Goal: Use online tool/utility: Utilize a website feature to perform a specific function

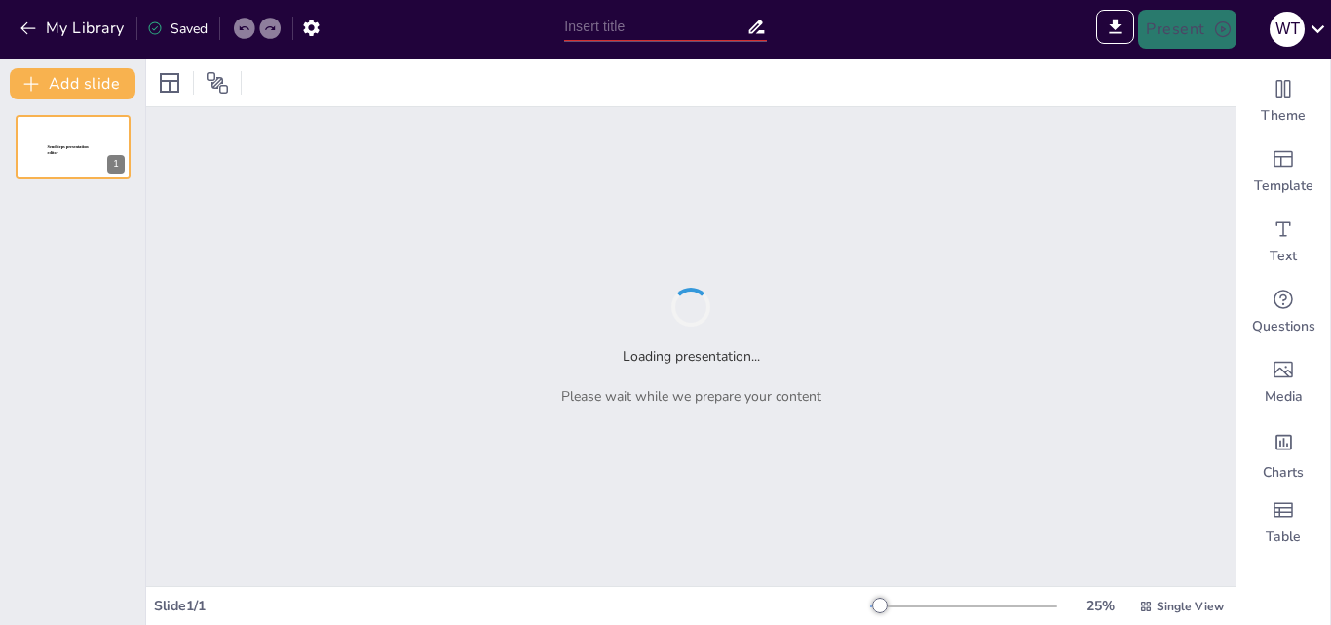
type input "Ley Nº 243: [PERSON_NAME] Legal y Conceptos Fundamentales sobre Trata y Tráfico…"
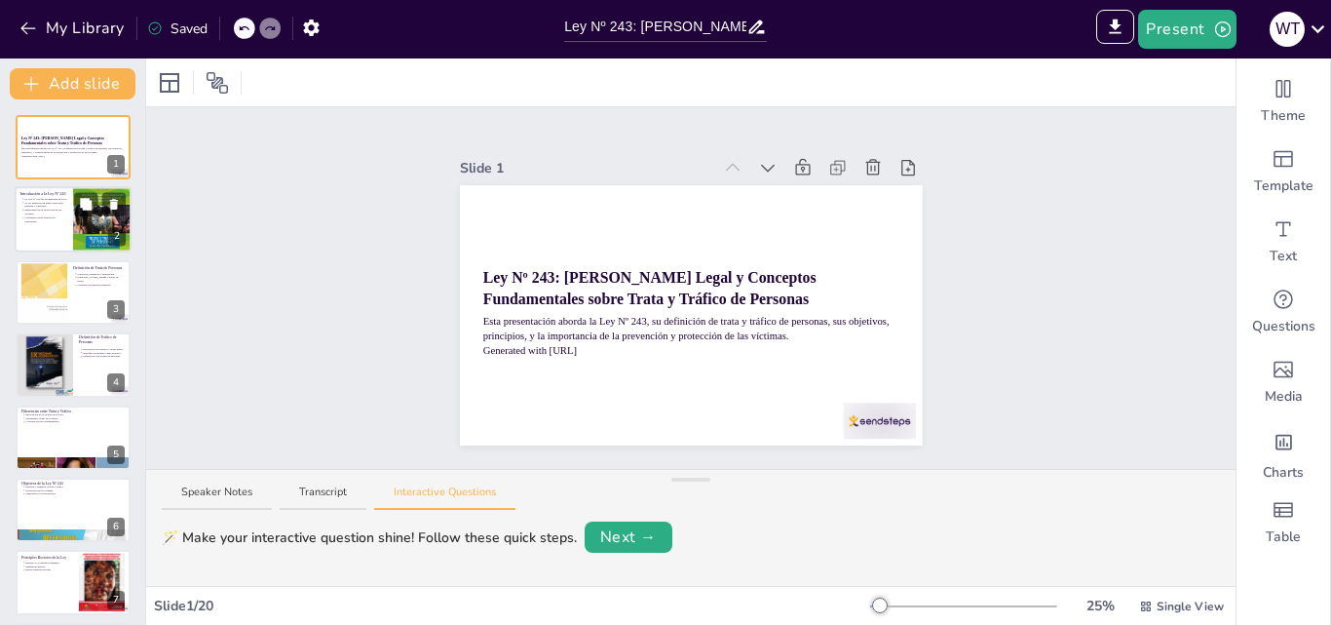
click at [34, 219] on p "Conciencia sobre educación y prevención." at bounding box center [45, 220] width 43 height 8
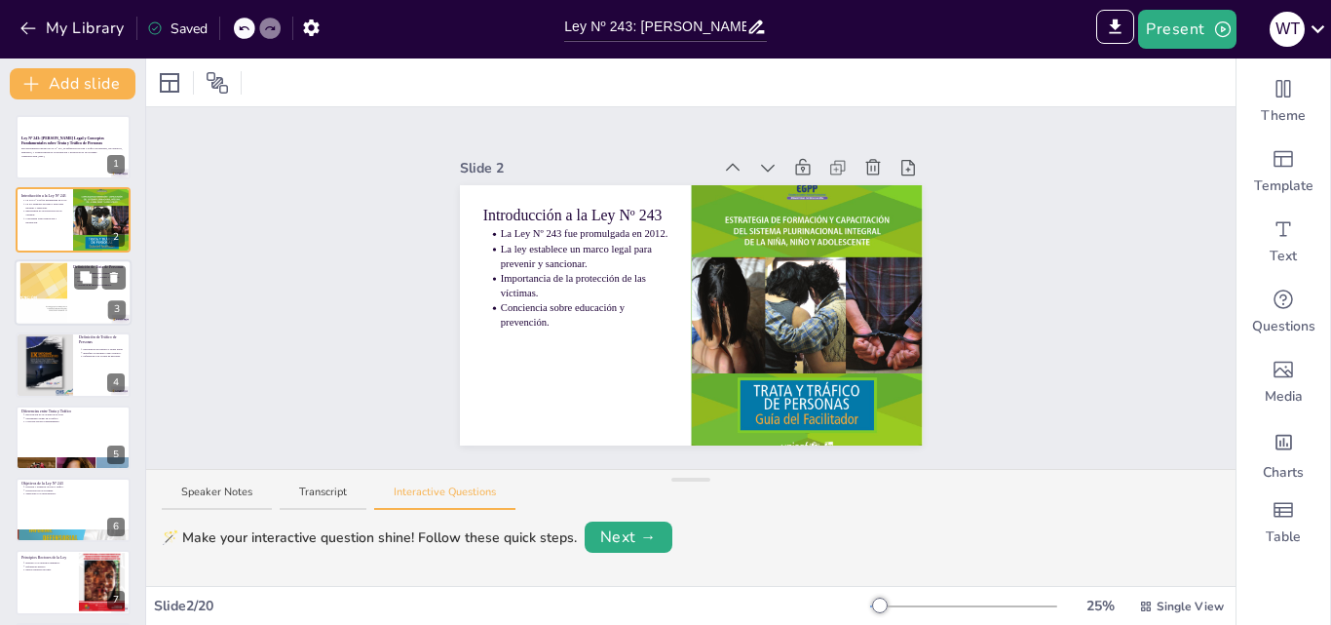
click at [50, 264] on div at bounding box center [43, 291] width 95 height 59
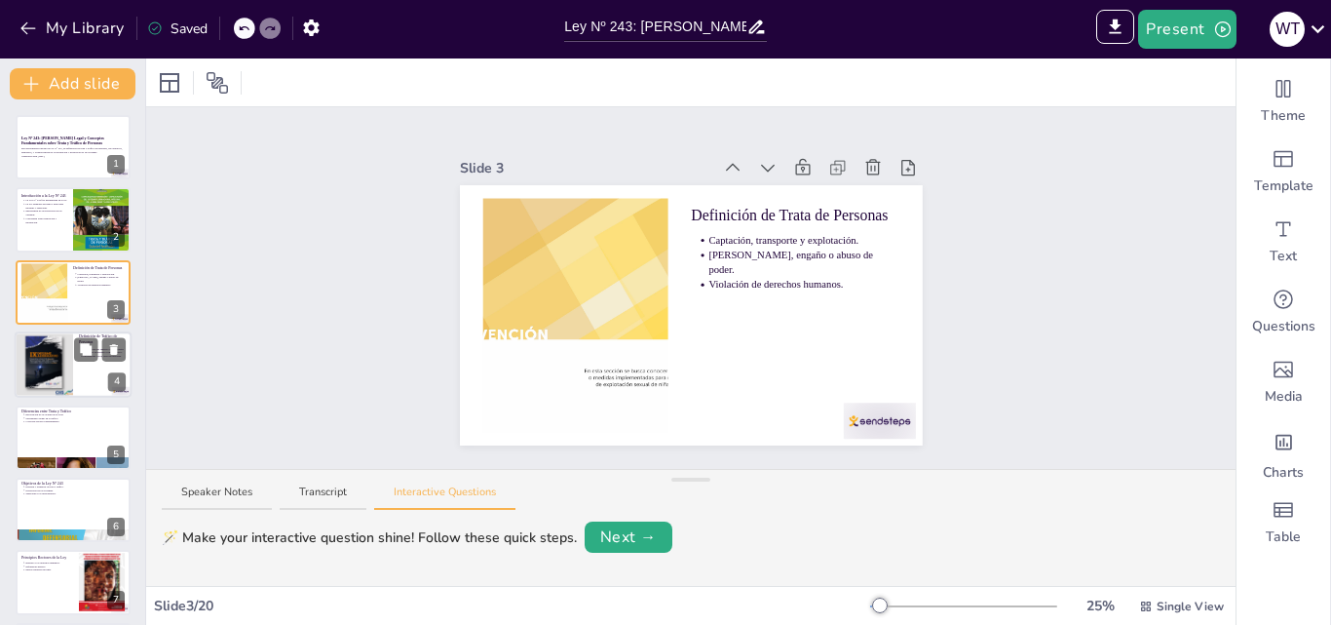
click at [49, 360] on div at bounding box center [44, 364] width 66 height 66
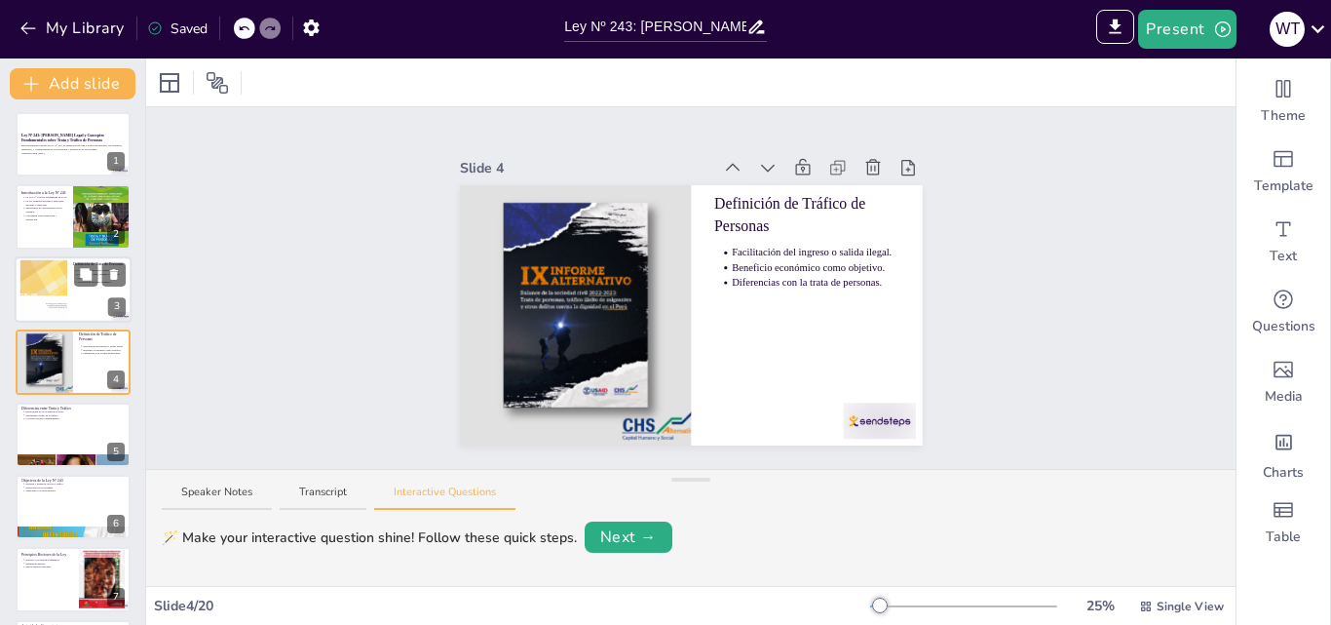
click at [51, 278] on div at bounding box center [43, 288] width 95 height 59
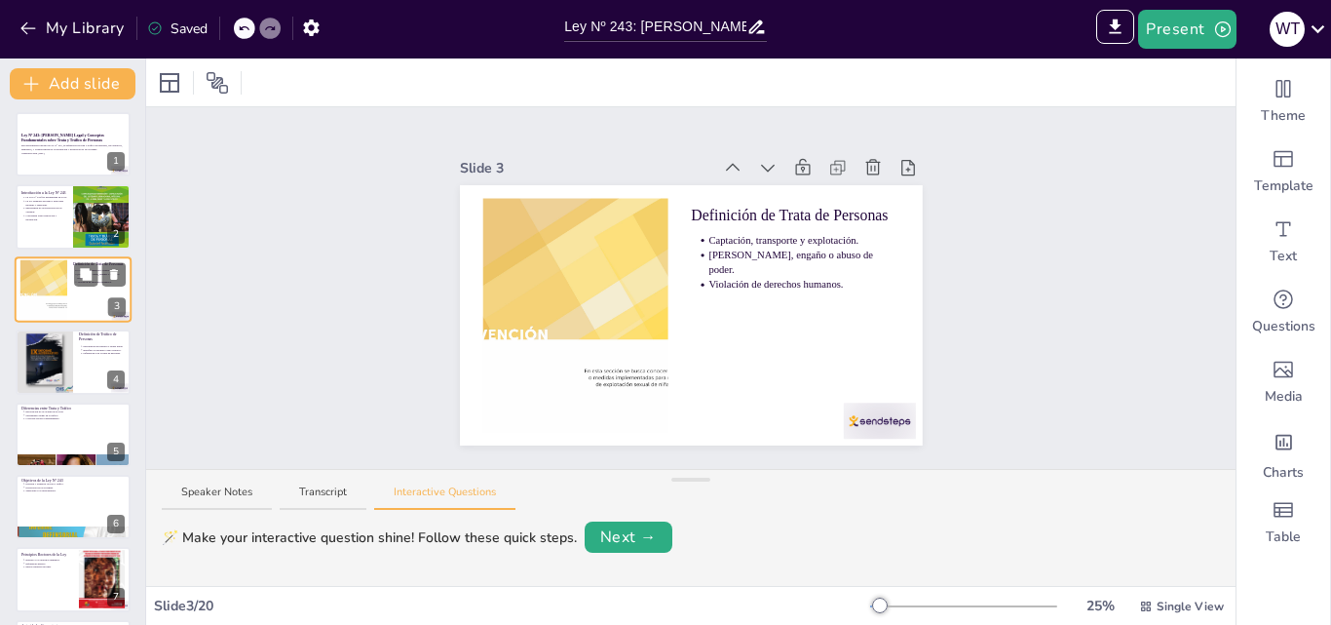
scroll to position [0, 0]
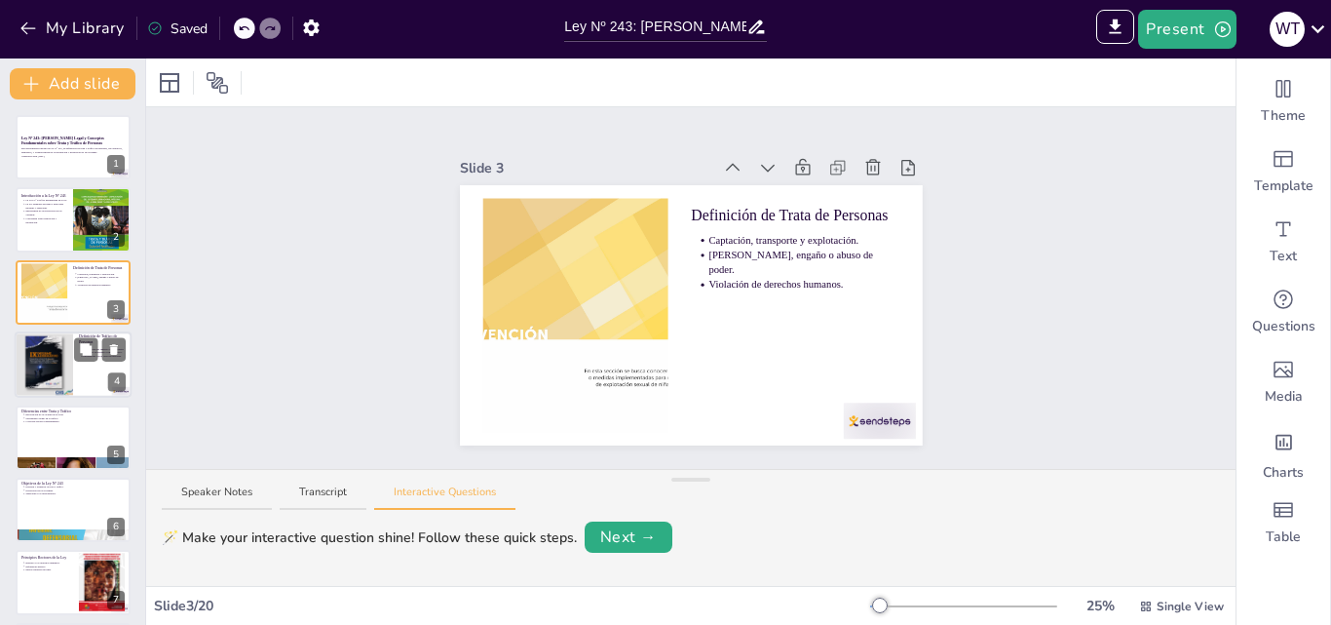
click at [53, 360] on div at bounding box center [44, 364] width 66 height 66
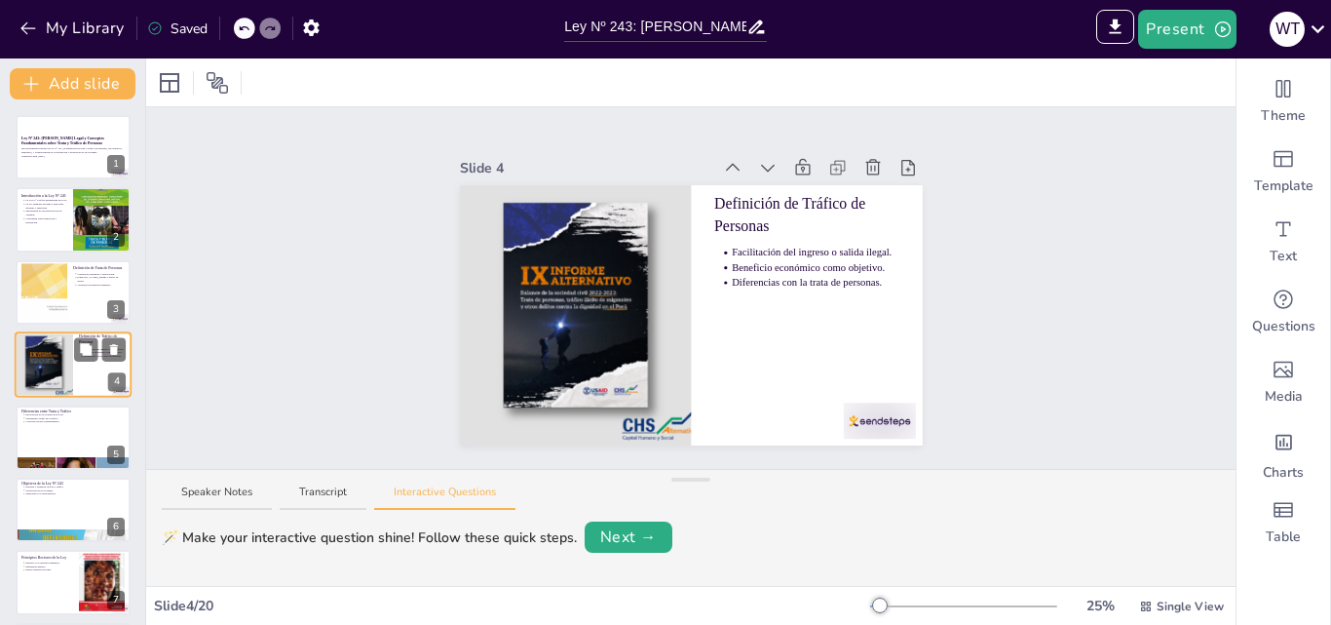
scroll to position [3, 0]
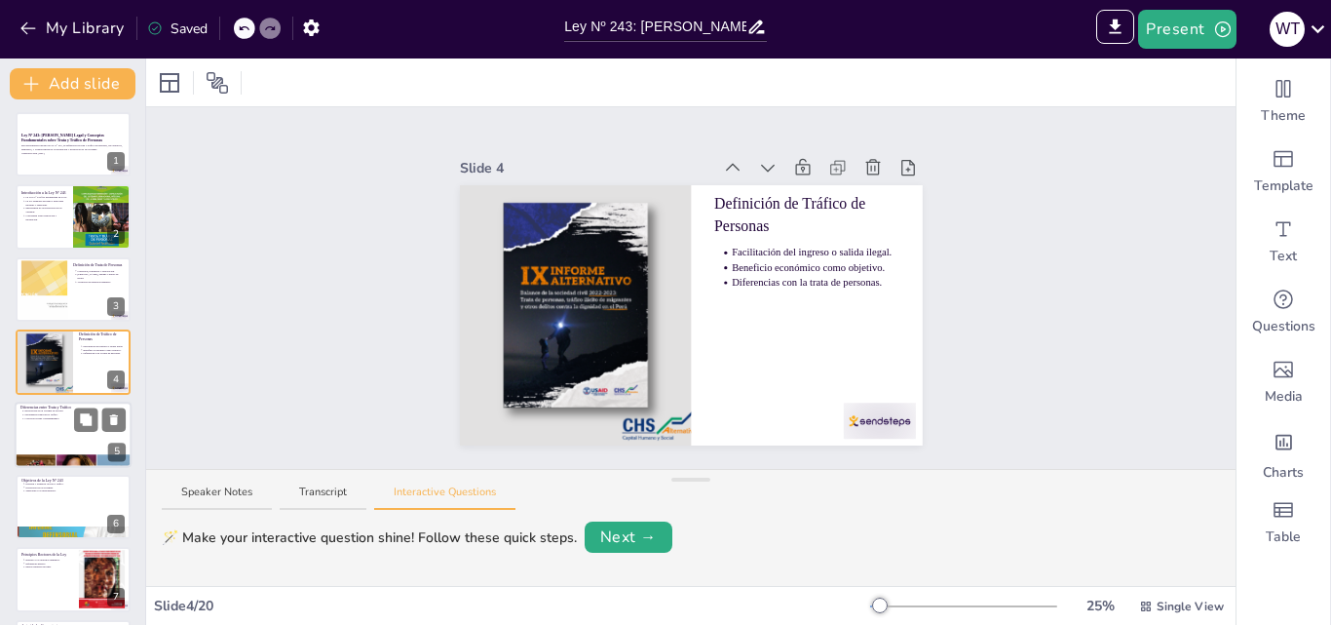
click at [59, 418] on p "Coacción versus consentimiento." at bounding box center [74, 418] width 101 height 4
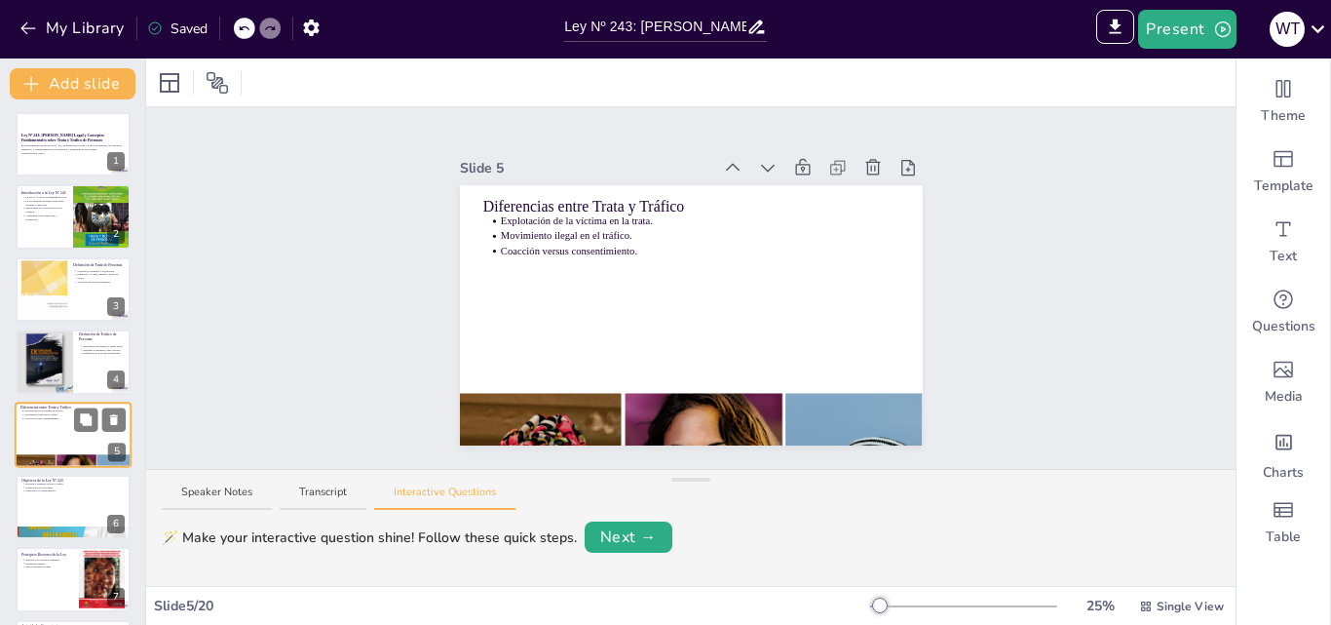
scroll to position [75, 0]
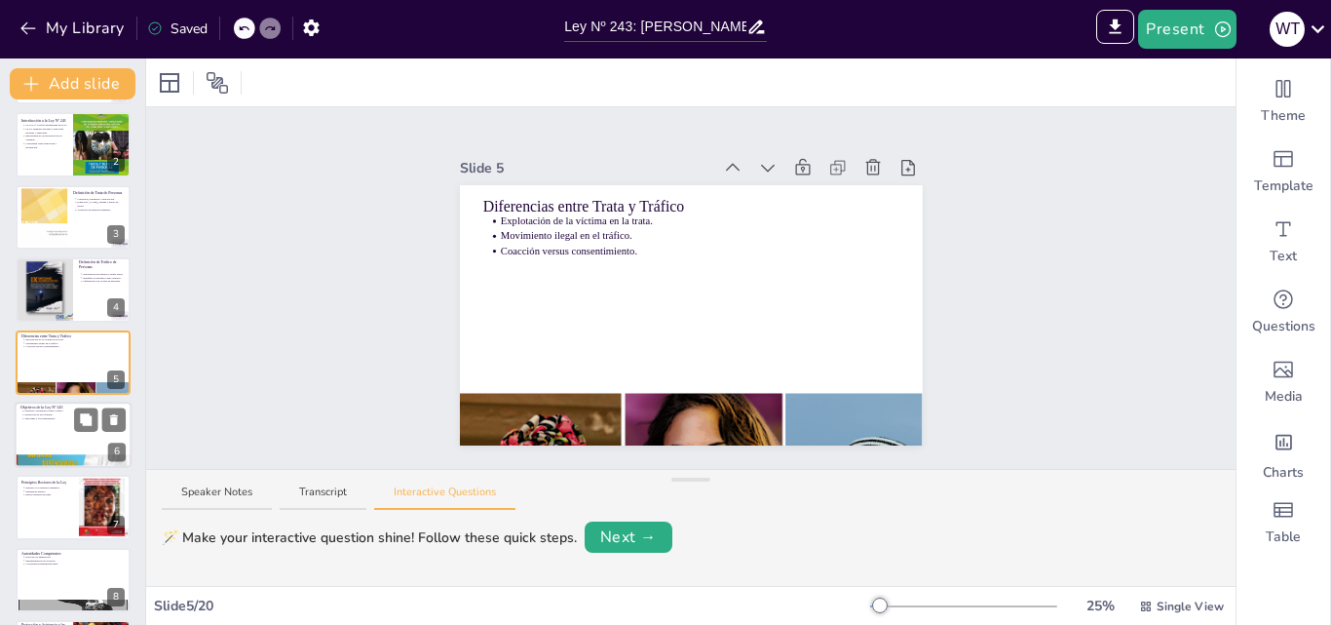
click at [61, 438] on div at bounding box center [73, 435] width 117 height 66
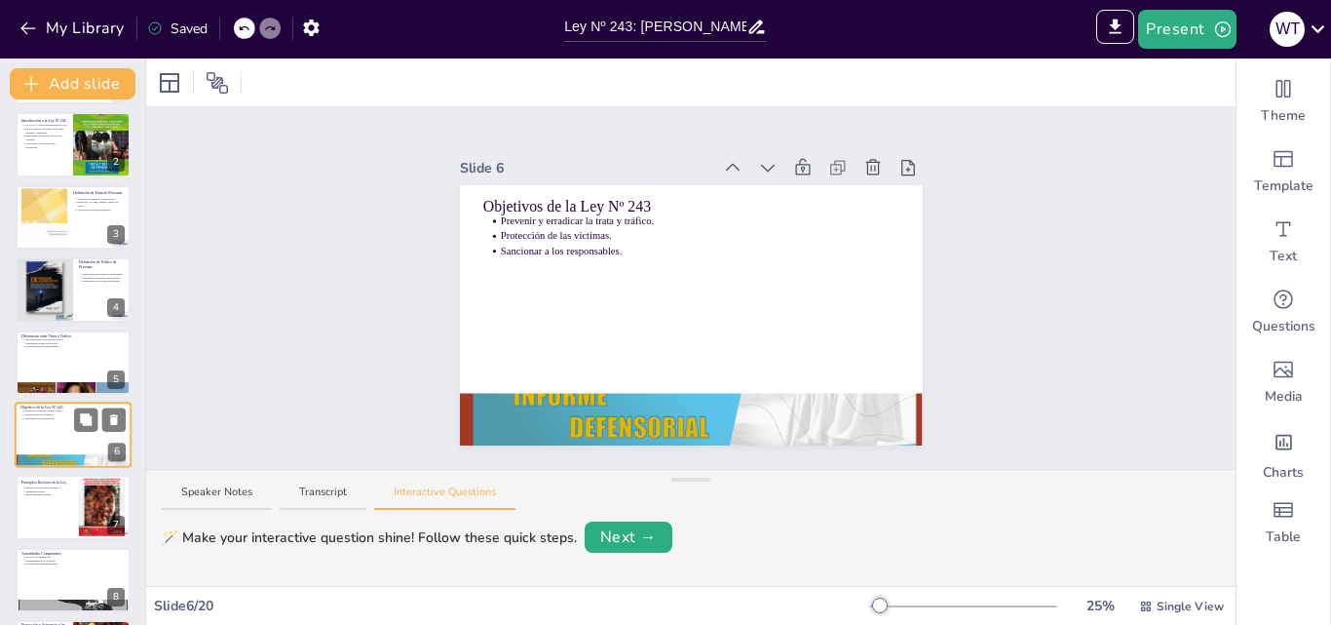
scroll to position [148, 0]
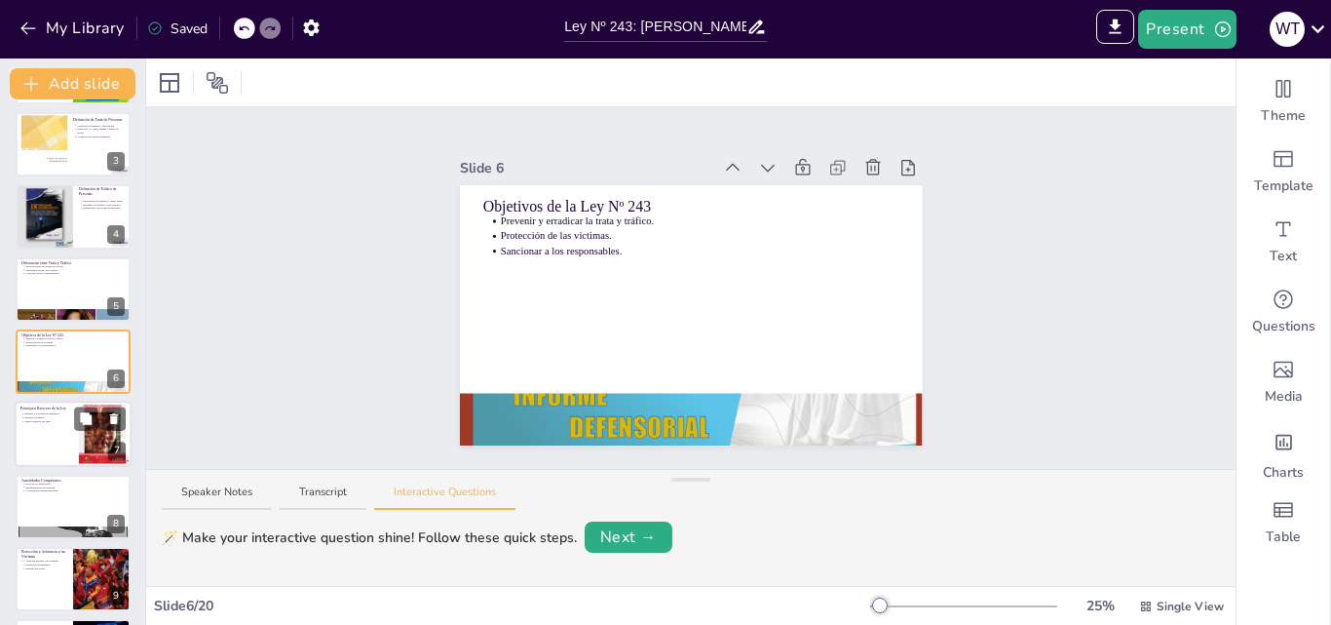
click at [50, 424] on div at bounding box center [73, 435] width 117 height 66
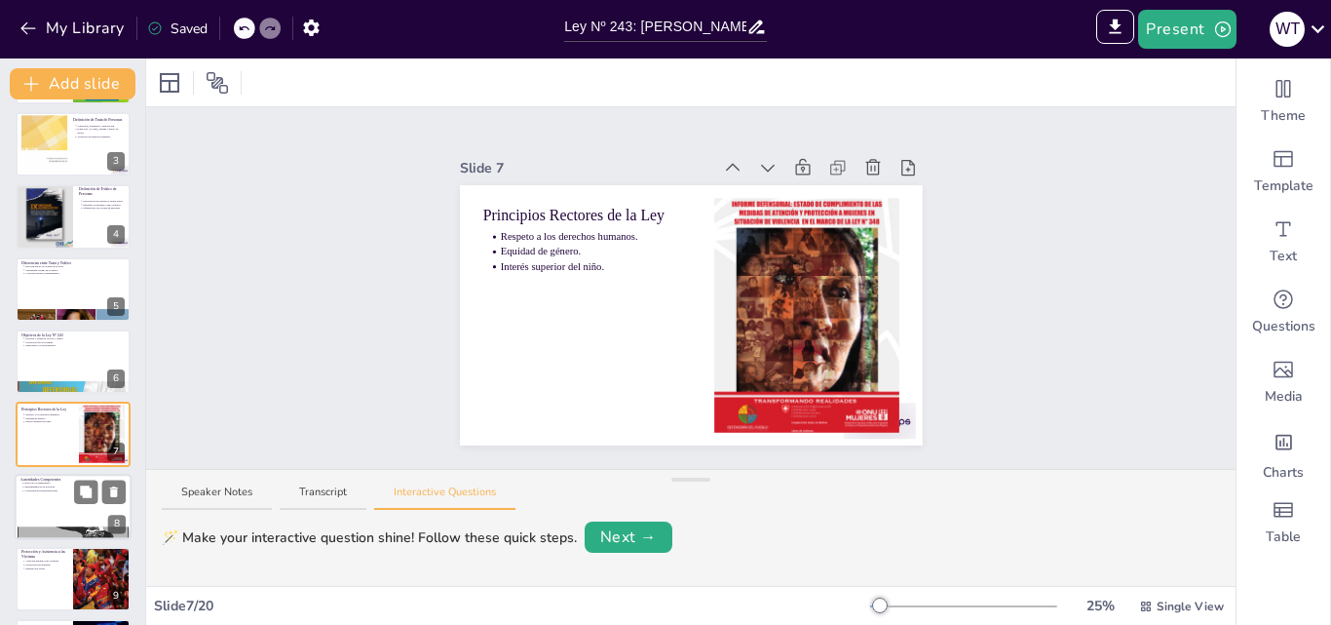
scroll to position [220, 0]
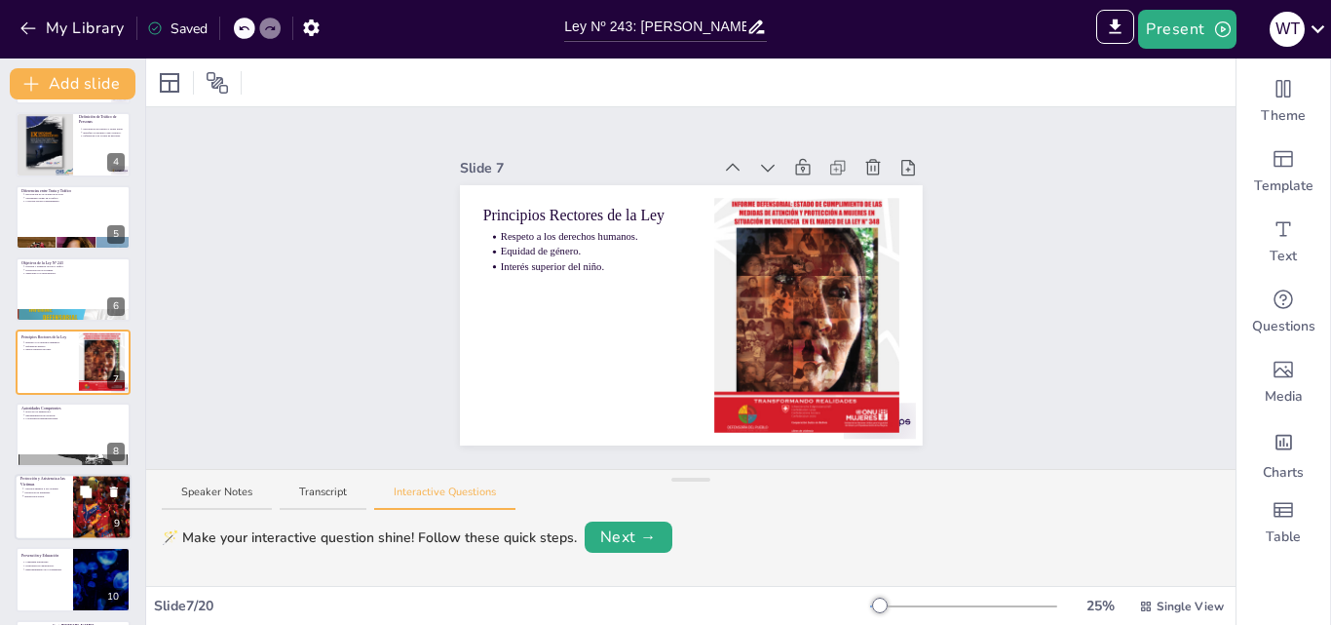
click at [42, 494] on p "Reinserción social." at bounding box center [45, 496] width 43 height 4
